Goal: Check status: Check status

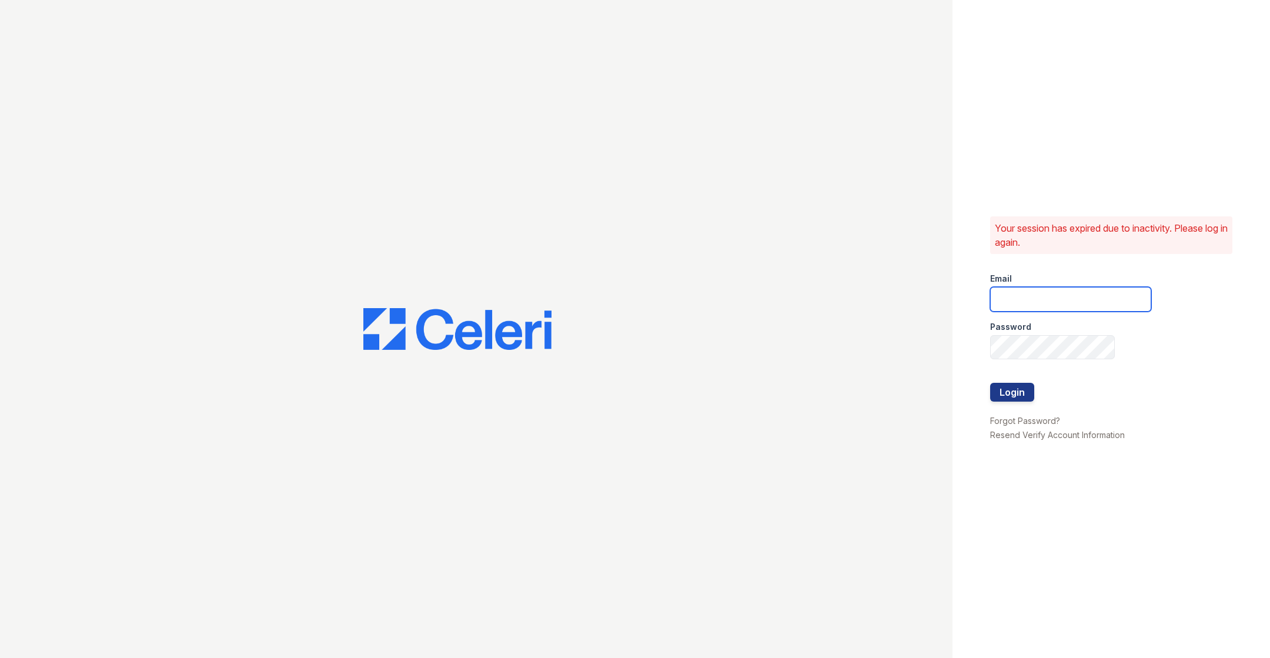
click at [846, 299] on input "email" at bounding box center [1070, 299] width 161 height 25
type input "catherine@cobaltatl.com"
click at [846, 397] on button "Login" at bounding box center [1012, 392] width 44 height 19
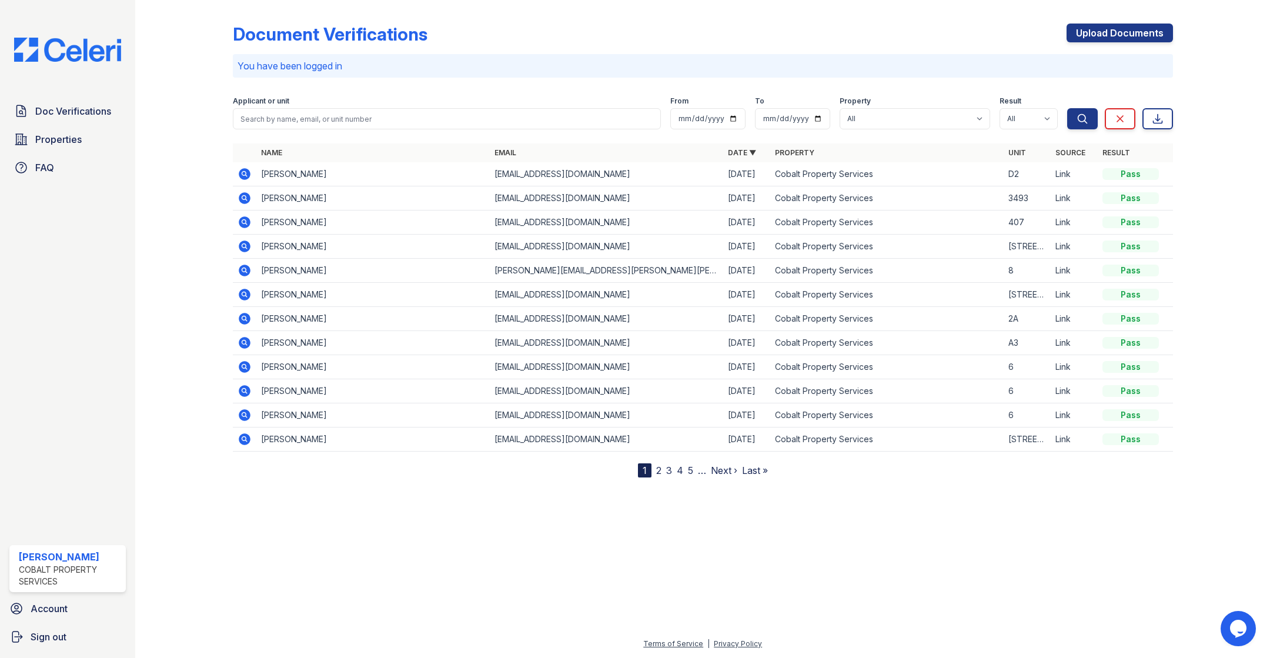
click at [244, 174] on icon at bounding box center [243, 173] width 3 height 3
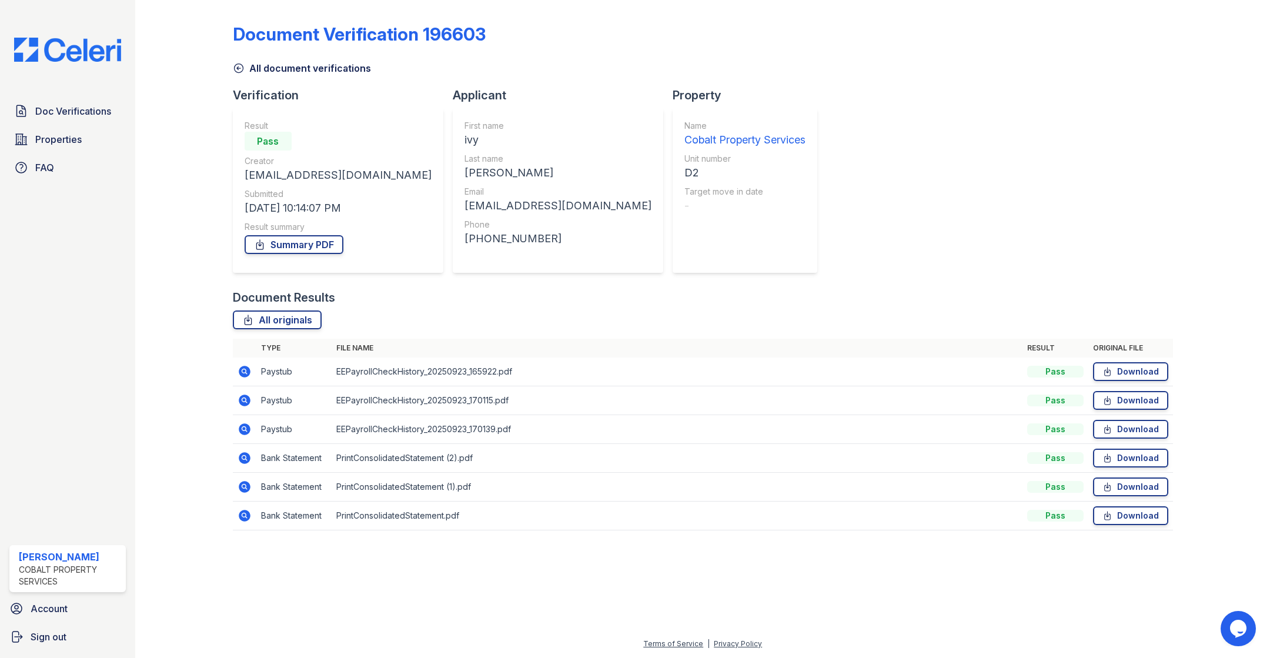
click at [242, 369] on icon at bounding box center [243, 370] width 3 height 3
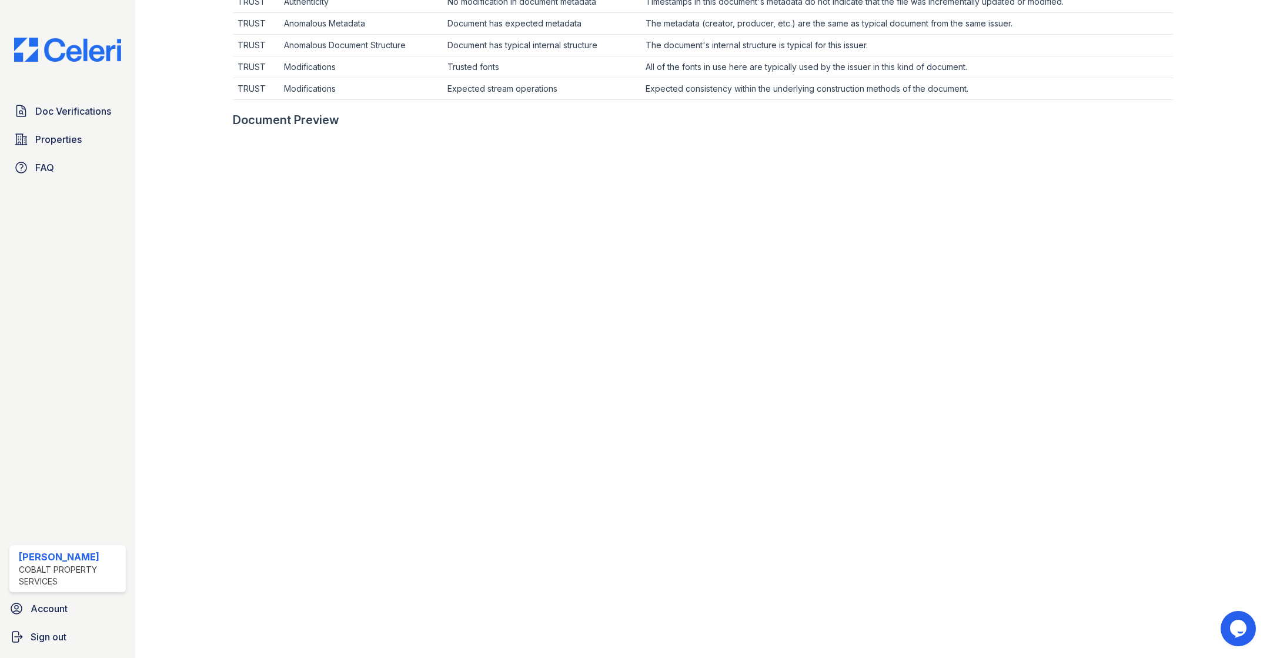
scroll to position [443, 0]
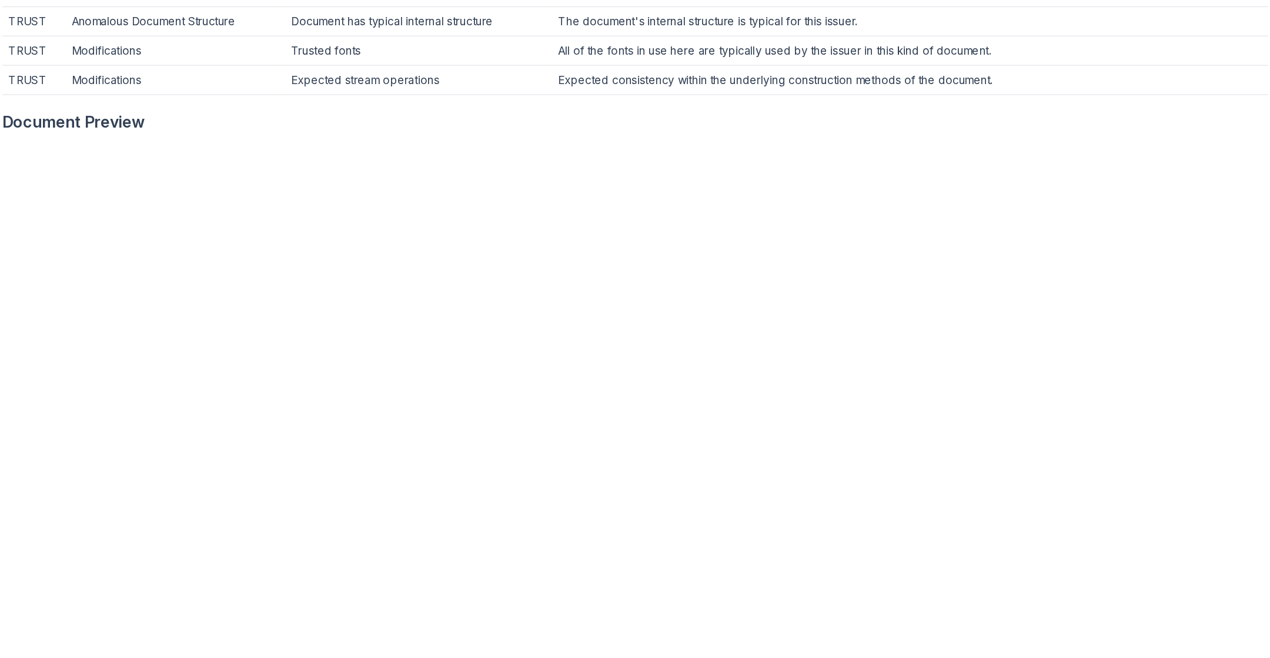
click at [728, 71] on div at bounding box center [703, 77] width 940 height 12
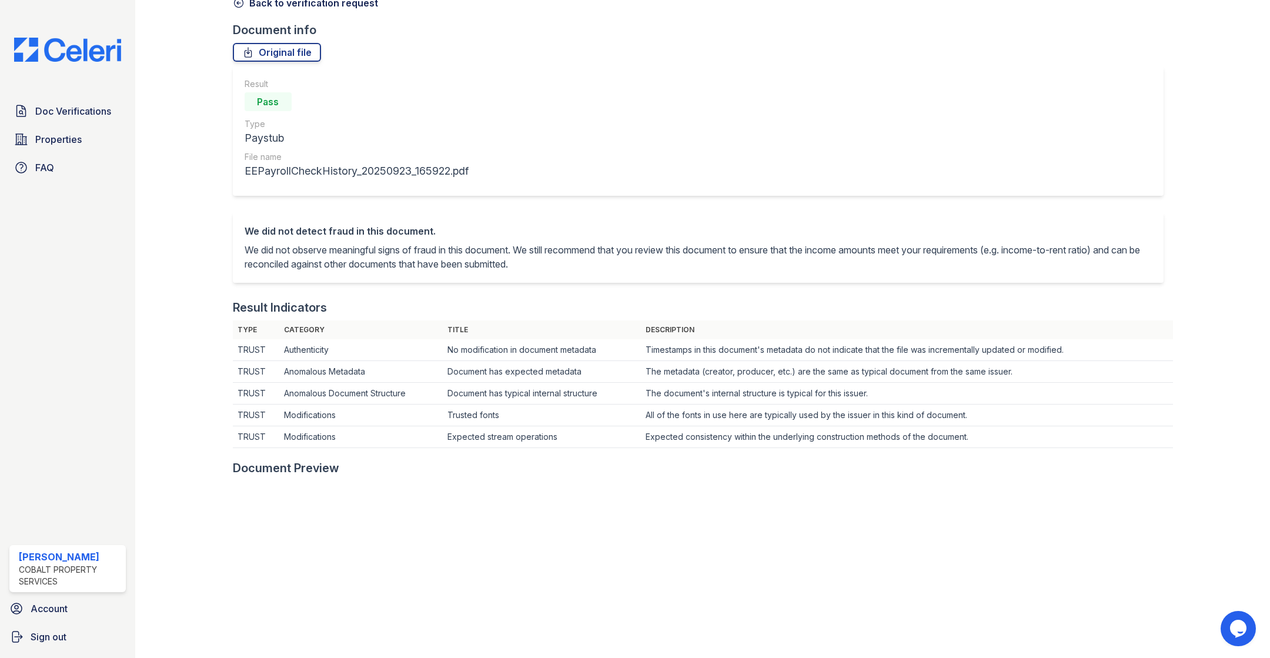
scroll to position [0, 0]
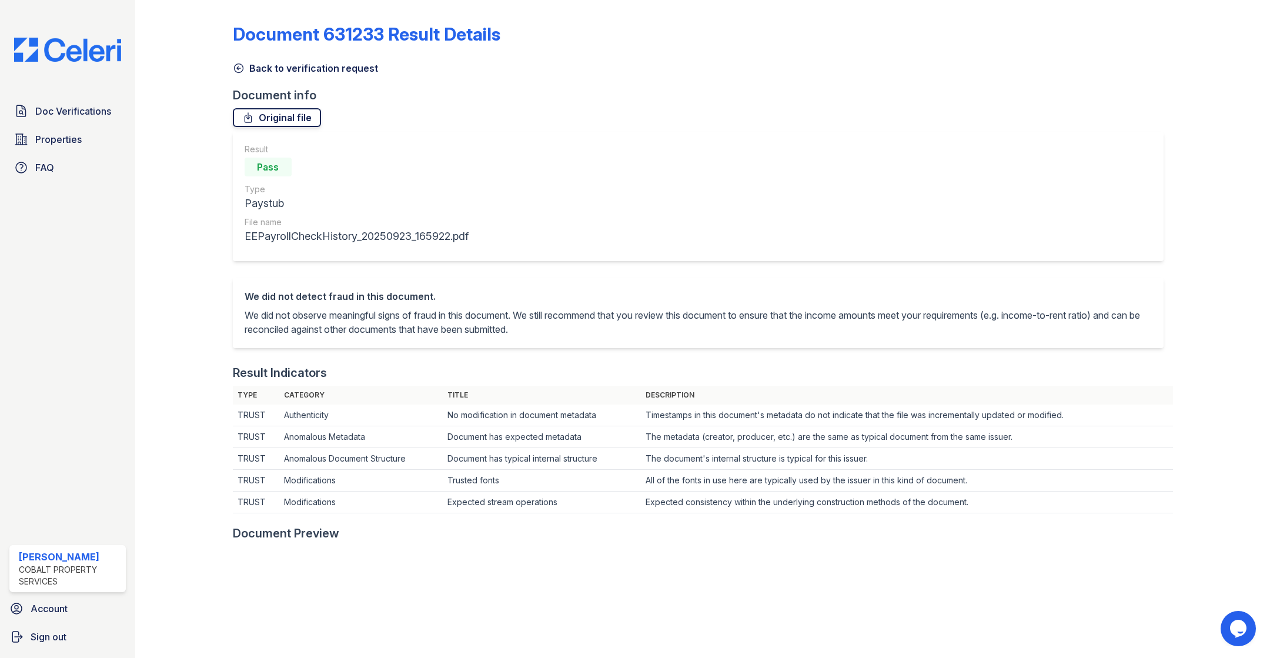
click at [302, 121] on link "Original file" at bounding box center [277, 117] width 88 height 19
click at [243, 67] on icon at bounding box center [238, 68] width 9 height 9
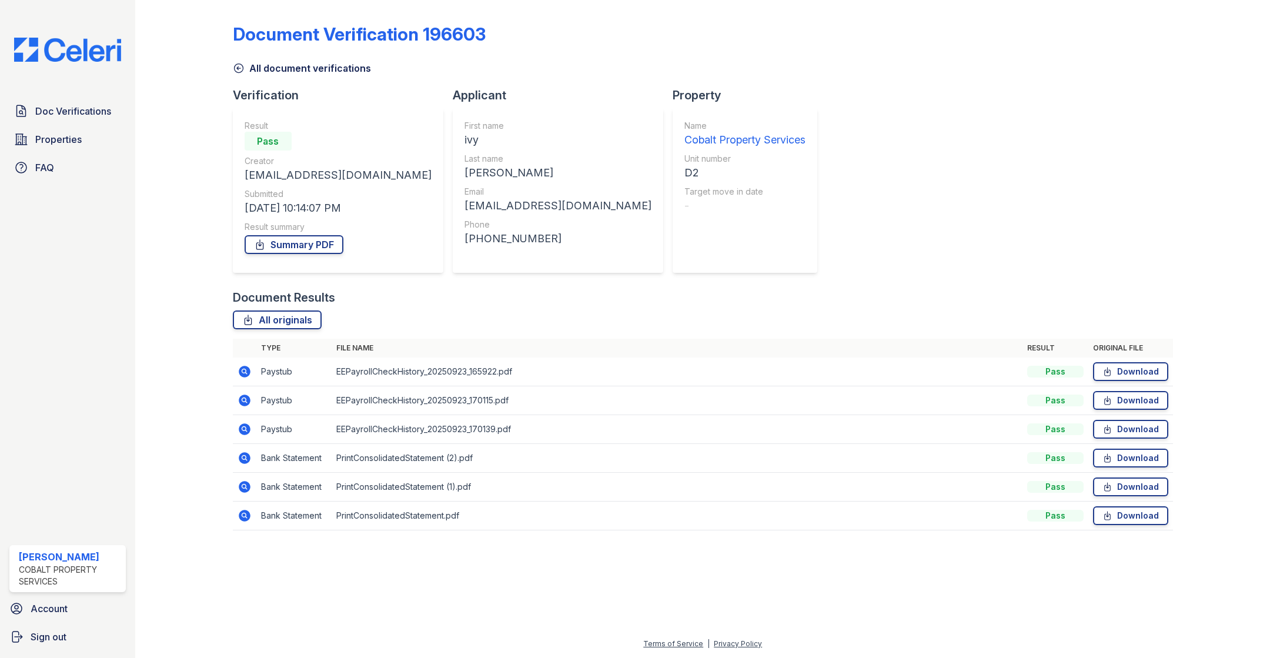
click at [245, 400] on icon at bounding box center [243, 399] width 3 height 3
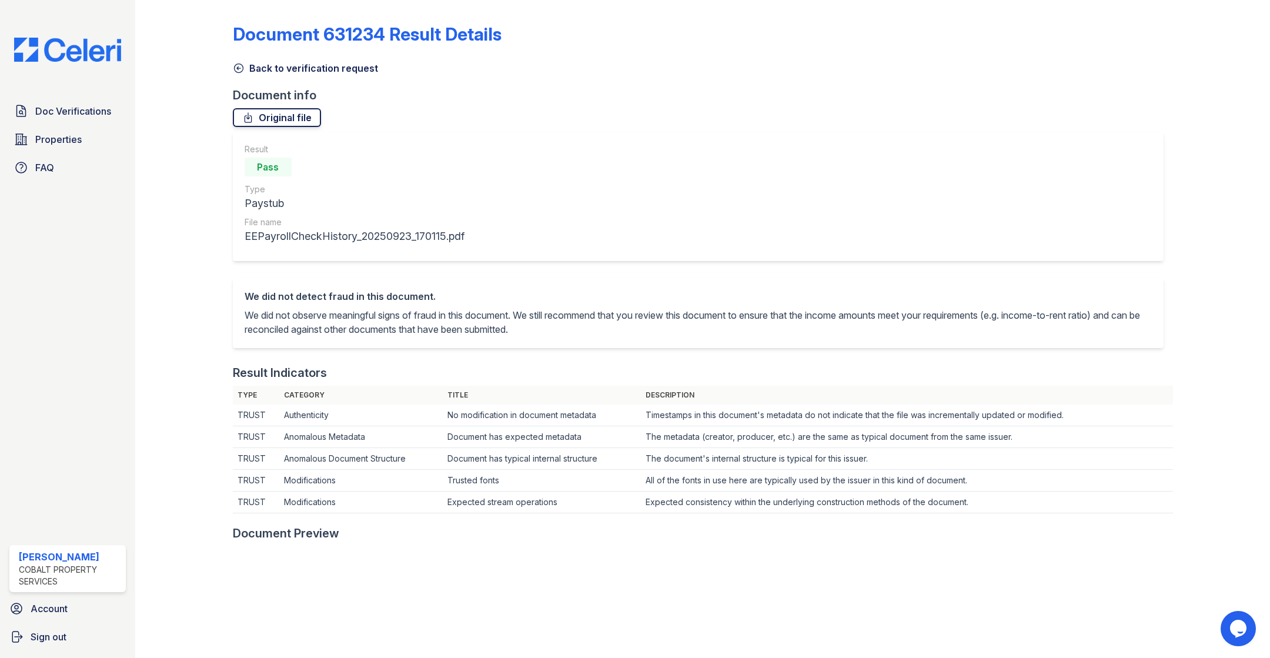
click at [279, 112] on link "Original file" at bounding box center [277, 117] width 88 height 19
click at [246, 68] on link "Back to verification request" at bounding box center [305, 68] width 145 height 14
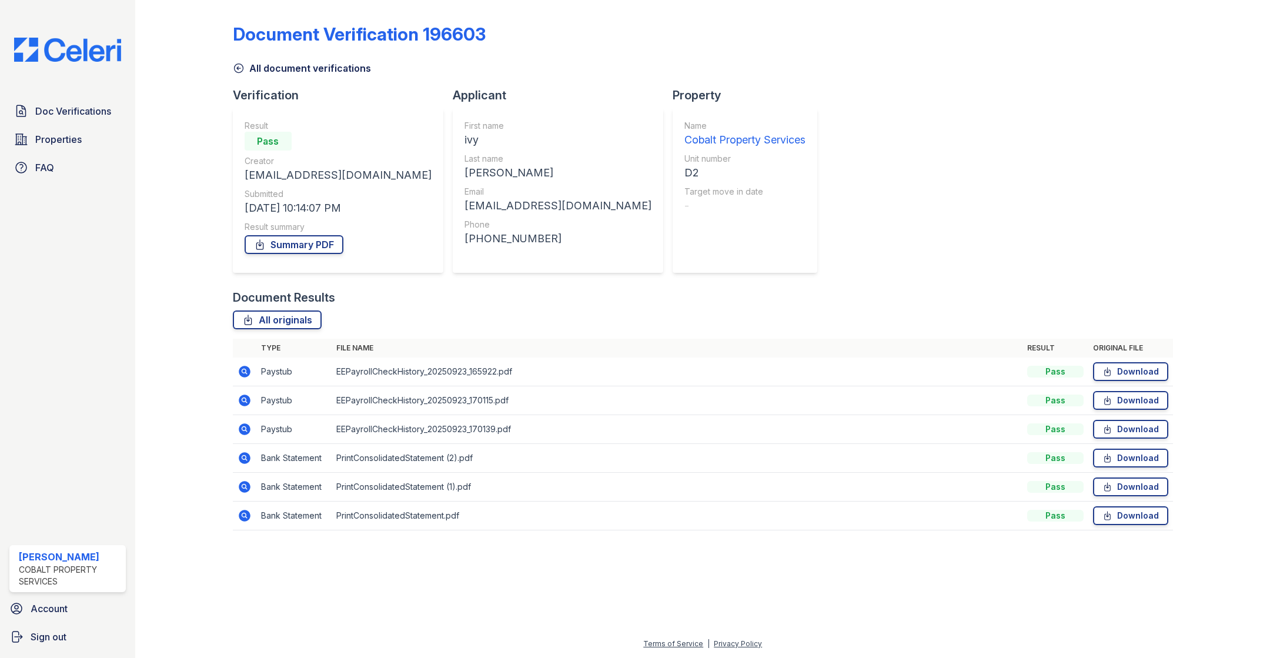
click at [243, 428] on icon at bounding box center [243, 428] width 3 height 3
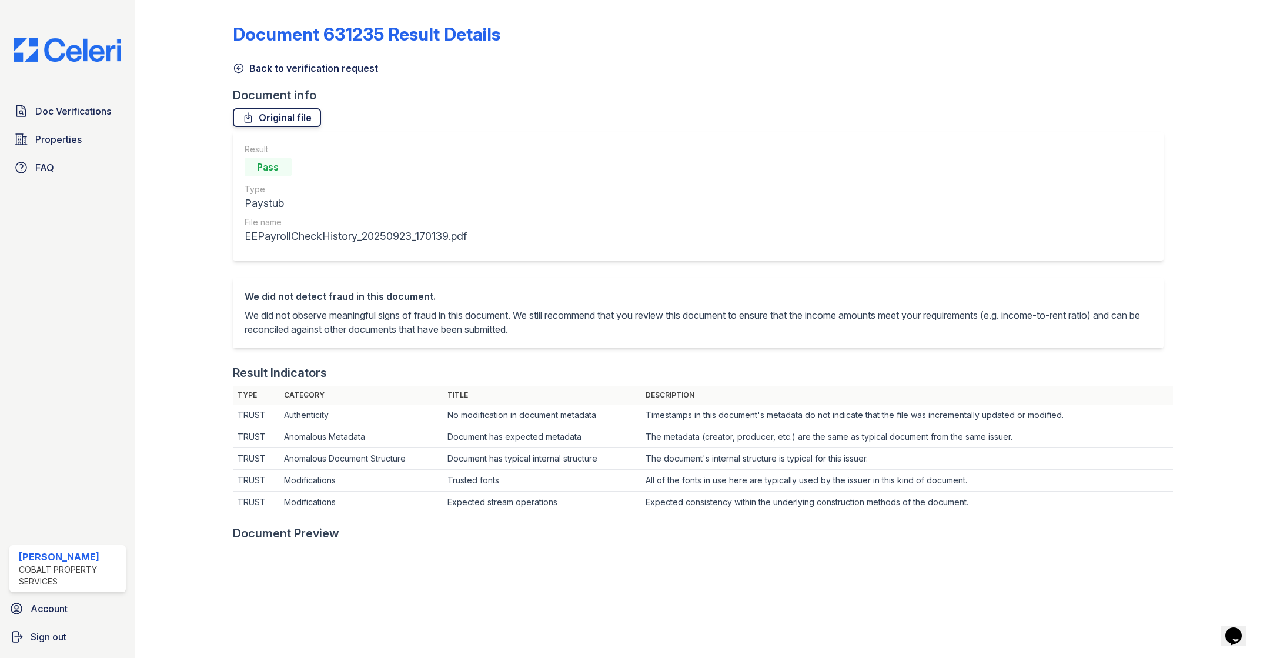
click at [277, 117] on link "Original file" at bounding box center [277, 117] width 88 height 19
